Goal: Find specific page/section: Find specific page/section

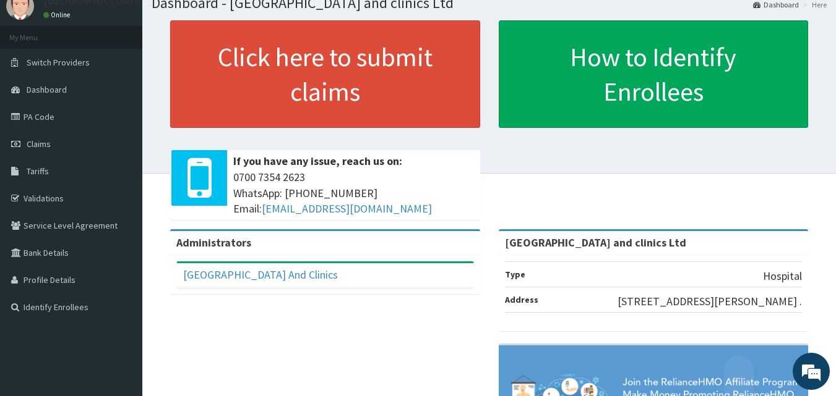
scroll to position [24, 0]
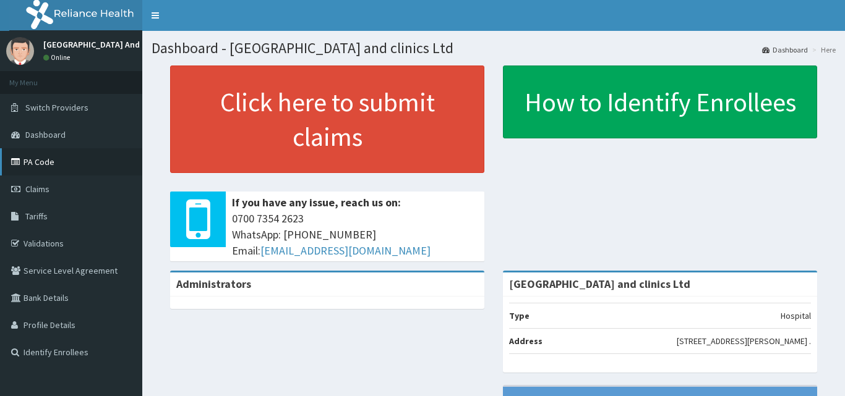
click at [33, 165] on link "PA Code" at bounding box center [71, 161] width 142 height 27
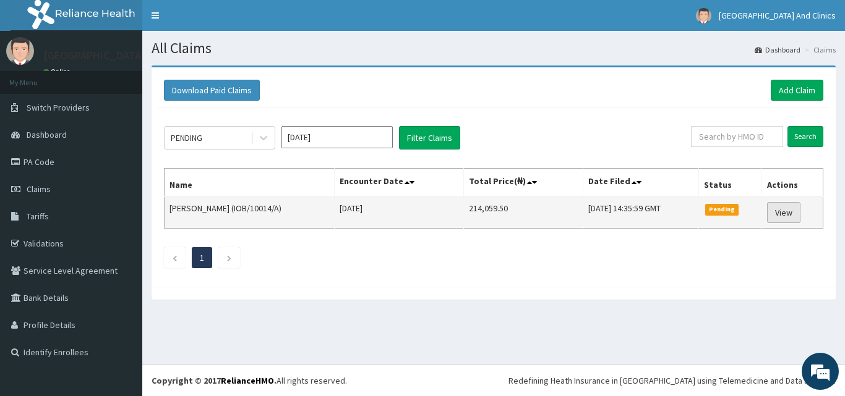
click at [786, 212] on link "View" at bounding box center [783, 212] width 33 height 21
